Goal: Task Accomplishment & Management: Use online tool/utility

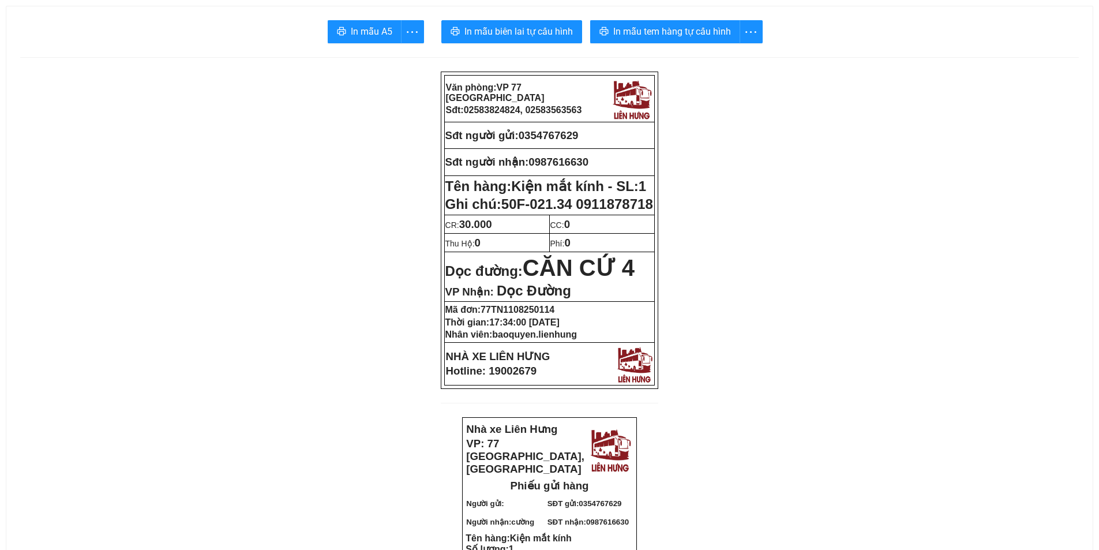
click at [543, 29] on span "In mẫu biên lai tự cấu hình" at bounding box center [518, 31] width 108 height 14
click at [631, 21] on button "In mẫu tem hàng tự cấu hình" at bounding box center [665, 31] width 150 height 23
